Goal: Task Accomplishment & Management: Use online tool/utility

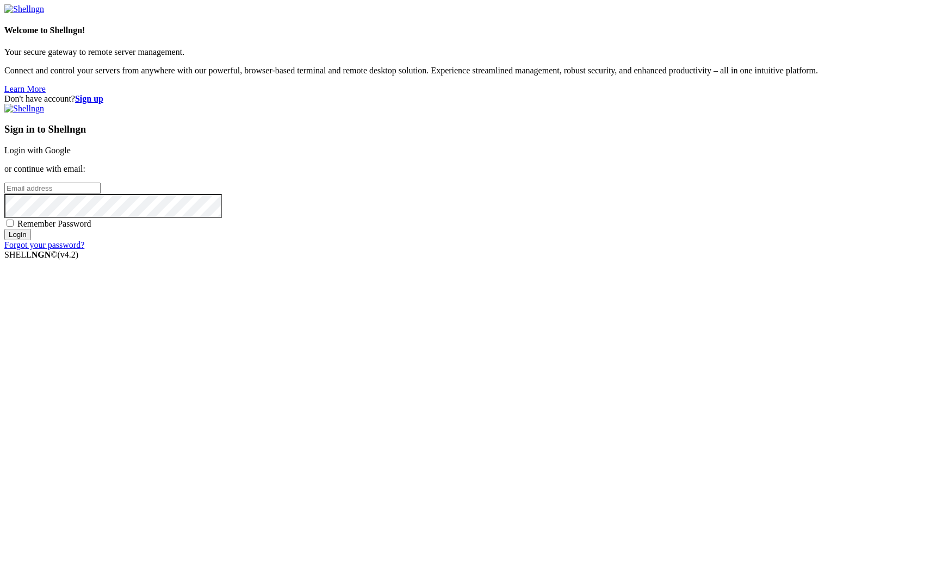
click at [71, 155] on link "Login with Google" at bounding box center [37, 150] width 66 height 9
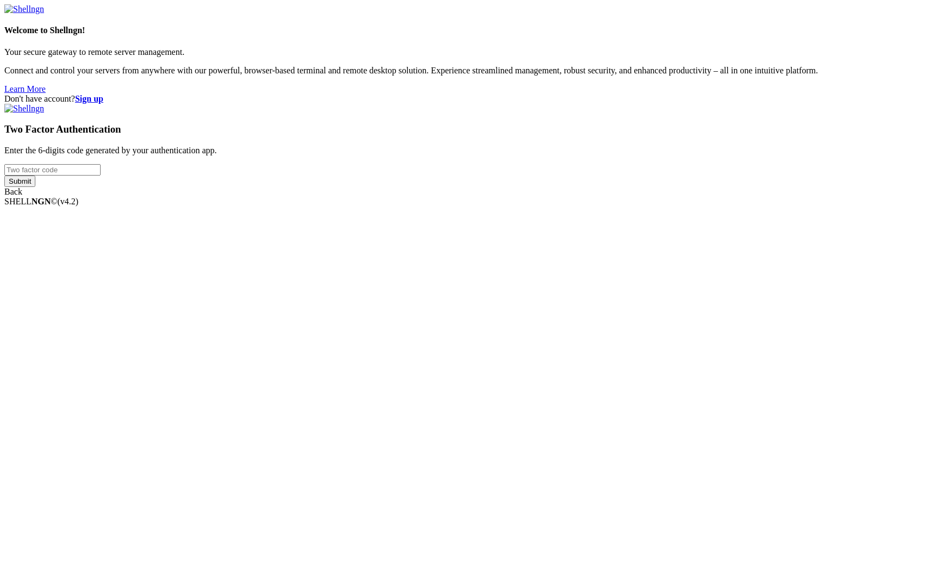
click at [101, 176] on input "number" at bounding box center [52, 169] width 96 height 11
type input "761008"
click at [4, 176] on input "Submit" at bounding box center [19, 181] width 31 height 11
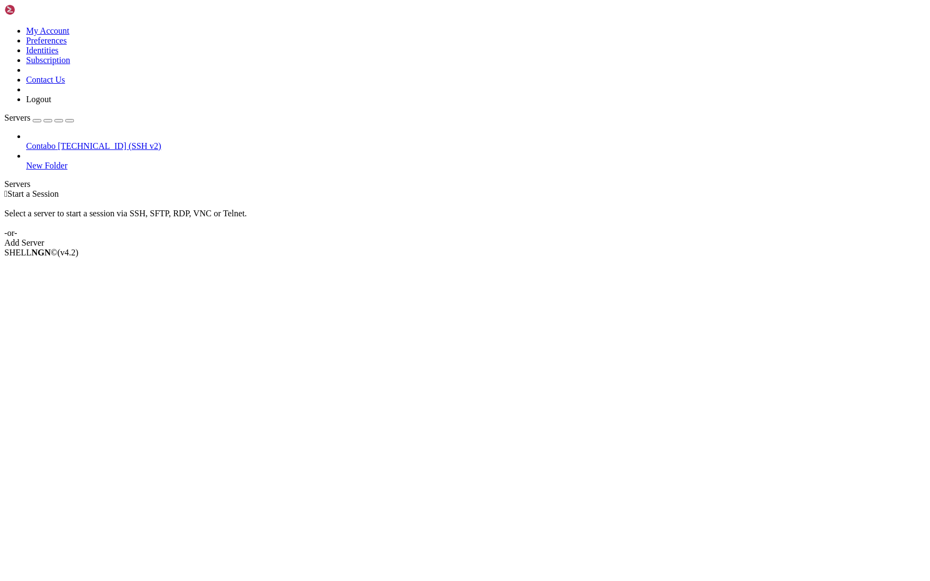
click at [30, 141] on link "Contabo [TECHNICAL_ID] (SSH v2)" at bounding box center [475, 146] width 899 height 10
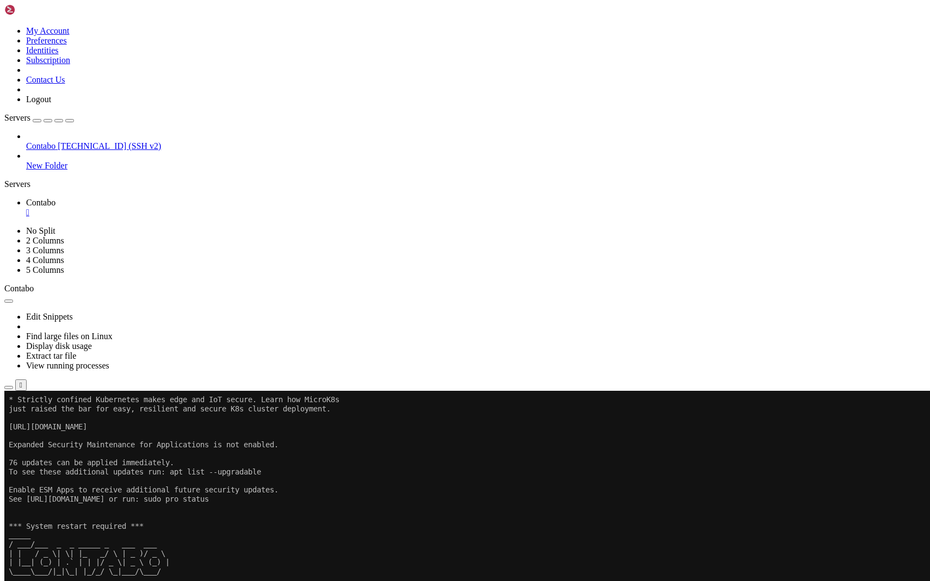
scroll to position [172, 0]
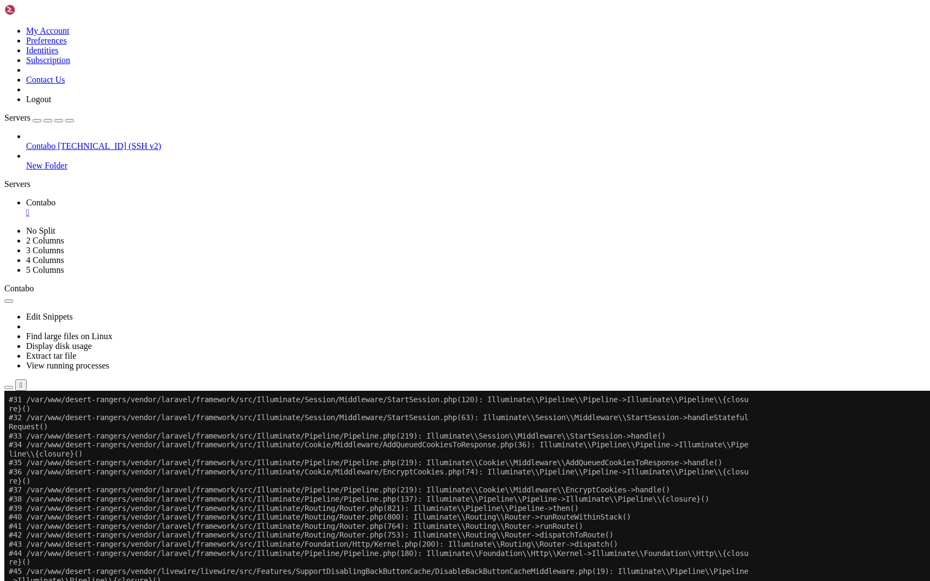
scroll to position [205149, 0]
